Goal: Transaction & Acquisition: Purchase product/service

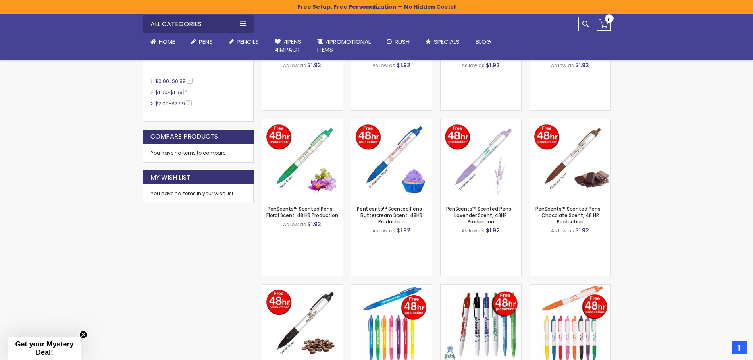
scroll to position [357, 0]
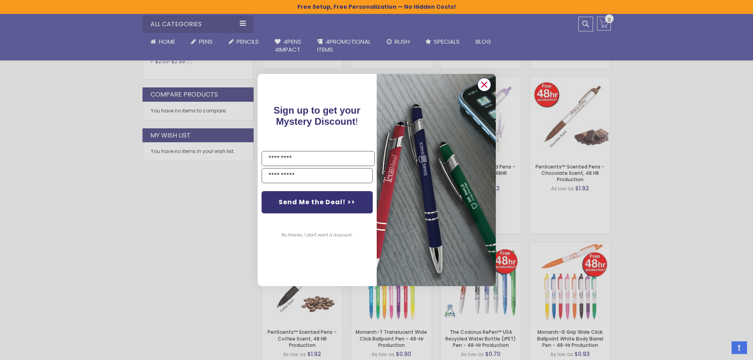
click at [480, 81] on circle "Close dialog" at bounding box center [484, 85] width 12 height 12
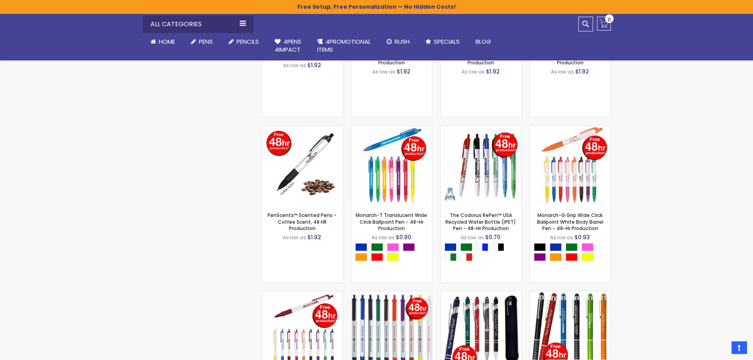
scroll to position [476, 0]
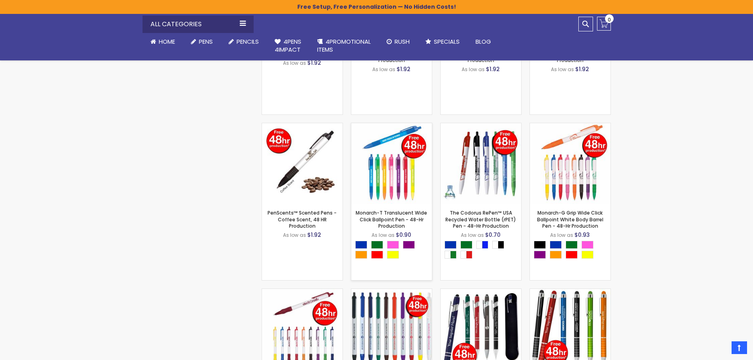
click at [381, 174] on img at bounding box center [391, 163] width 81 height 81
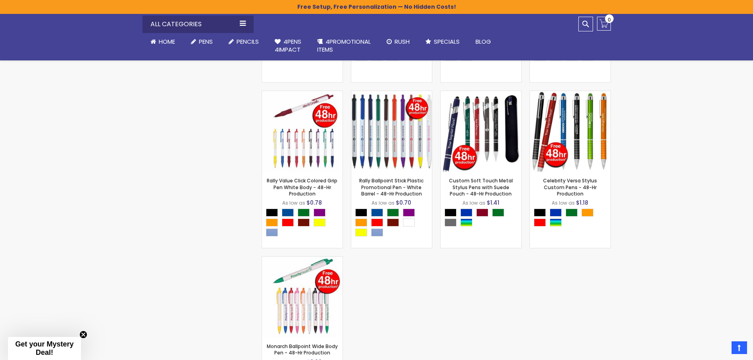
scroll to position [675, 0]
